Goal: Task Accomplishment & Management: Manage account settings

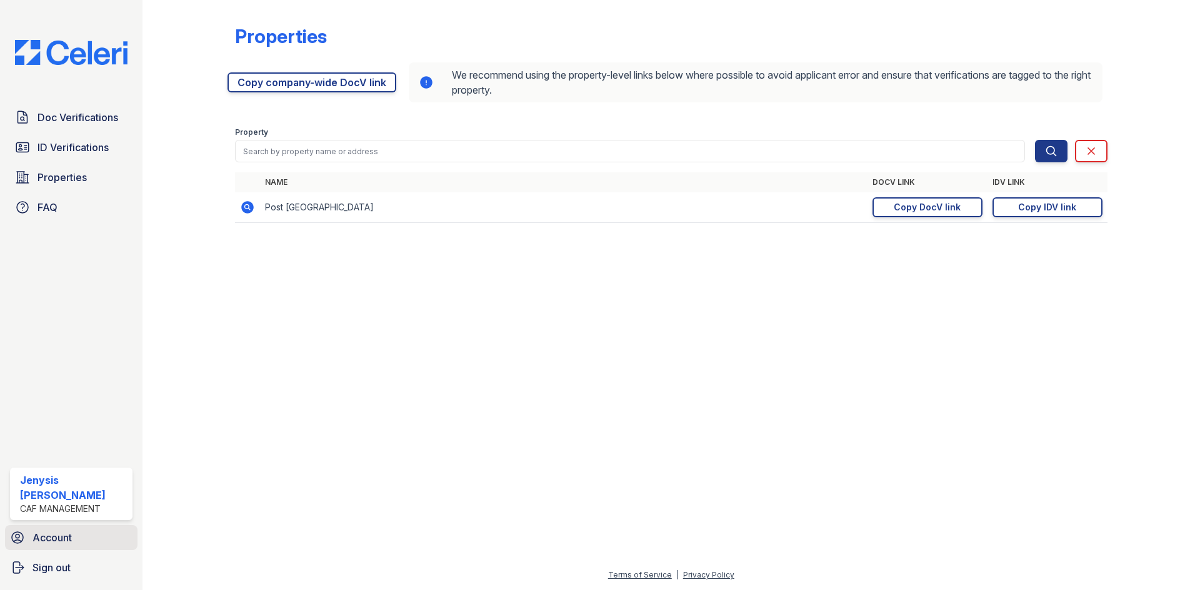
click at [74, 535] on link "Account" at bounding box center [71, 537] width 132 height 25
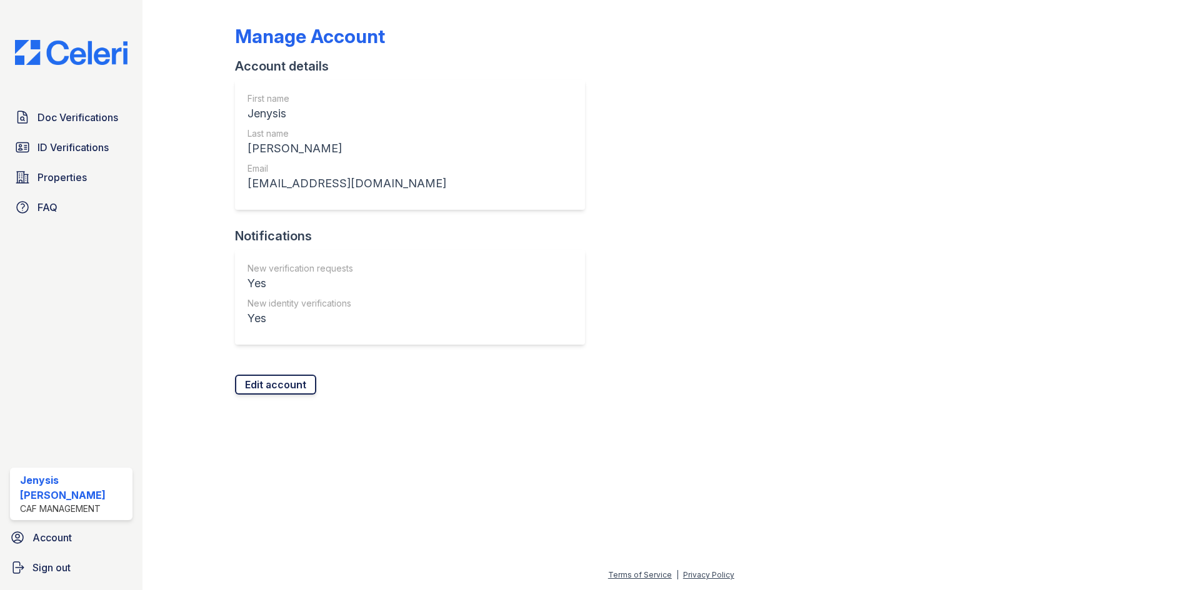
click at [294, 385] on link "Edit account" at bounding box center [275, 385] width 81 height 20
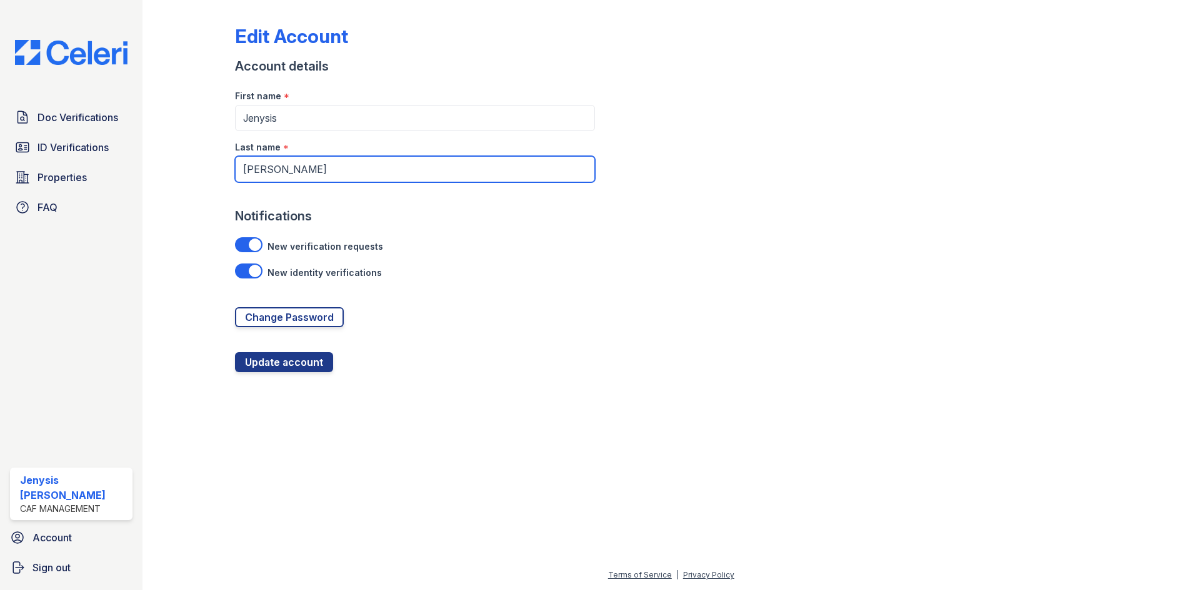
drag, startPoint x: 326, startPoint y: 171, endPoint x: 202, endPoint y: 175, distance: 124.4
click at [202, 175] on div "Edit Account Account details First name * Jenysis Last name * [PERSON_NAME] Not…" at bounding box center [670, 196] width 1017 height 392
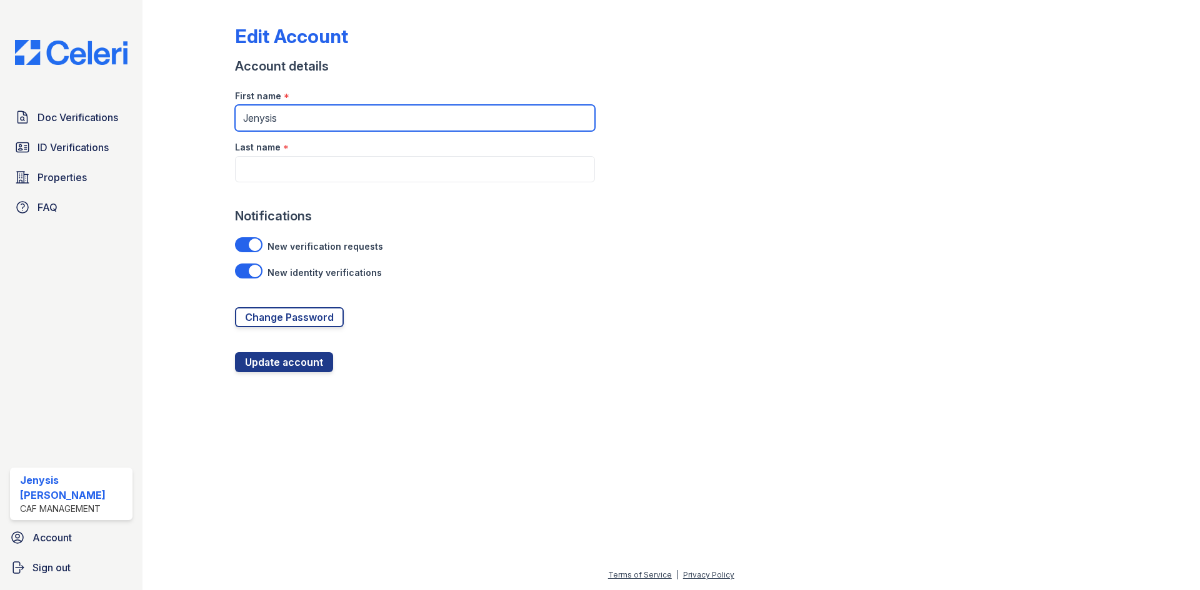
drag, startPoint x: 304, startPoint y: 112, endPoint x: 216, endPoint y: 123, distance: 88.7
click at [216, 123] on div "Edit Account Account details First name * Jenysis Last name * Notifications New…" at bounding box center [670, 196] width 1017 height 392
type input "D'[PERSON_NAME]"
click at [307, 154] on div "Last name *" at bounding box center [415, 143] width 360 height 25
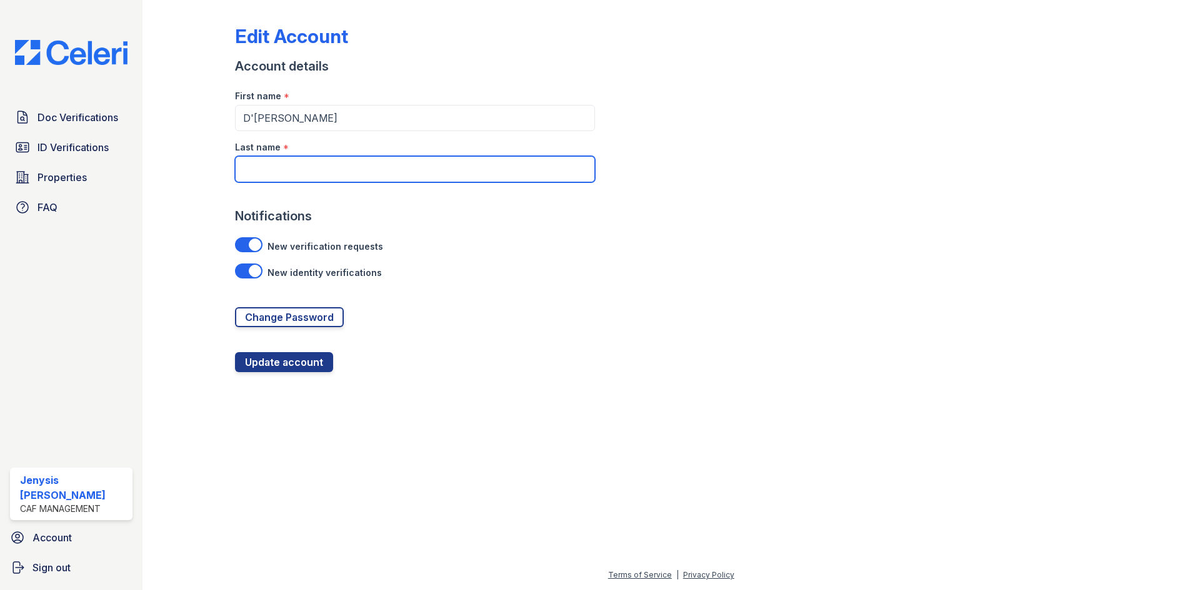
click at [305, 161] on input "Last name" at bounding box center [415, 169] width 360 height 26
type input "[PERSON_NAME]"
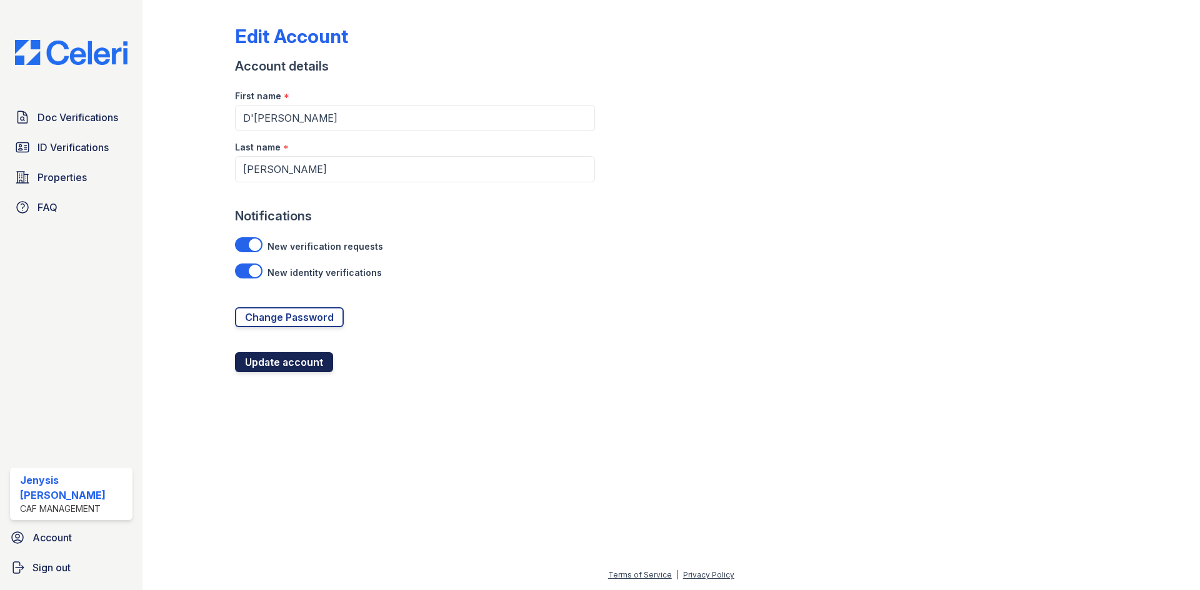
click at [292, 360] on button "Update account" at bounding box center [284, 362] width 98 height 20
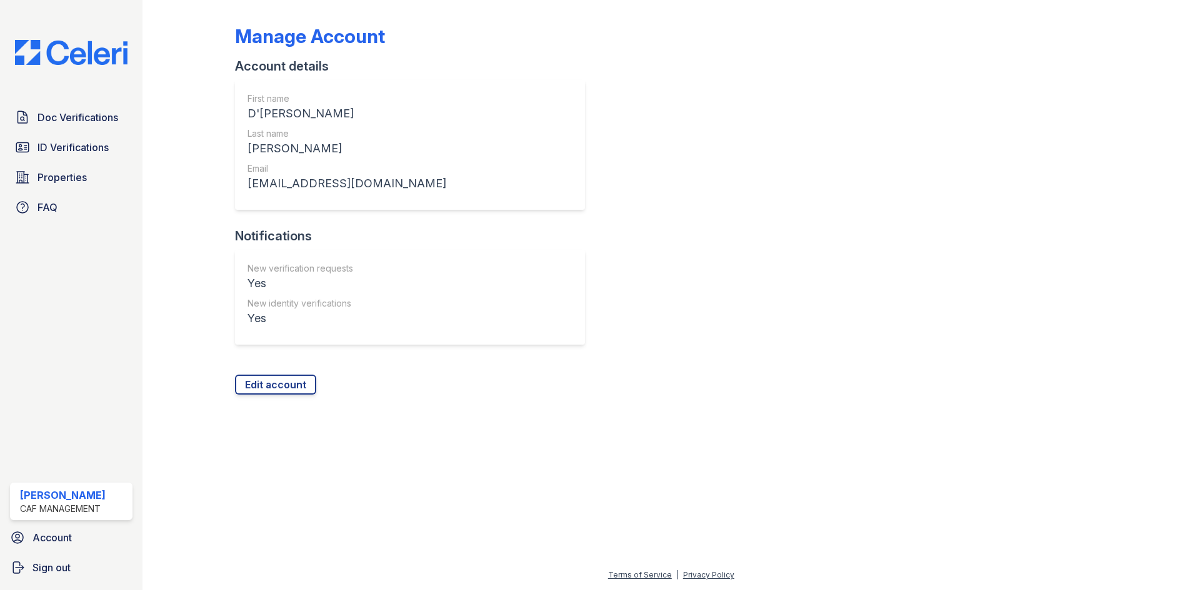
click at [783, 335] on div "Manage Account Account details First name D'[PERSON_NAME] name [PERSON_NAME] Em…" at bounding box center [671, 200] width 872 height 390
click at [66, 119] on span "Doc Verifications" at bounding box center [77, 117] width 81 height 15
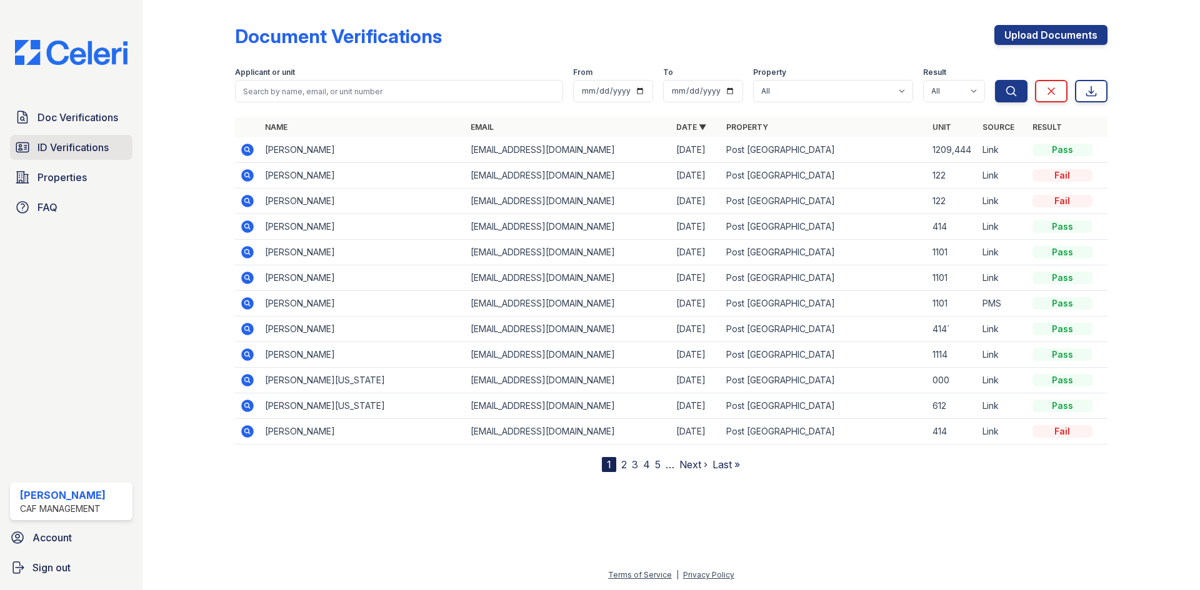
click at [62, 147] on span "ID Verifications" at bounding box center [72, 147] width 71 height 15
